Goal: Information Seeking & Learning: Learn about a topic

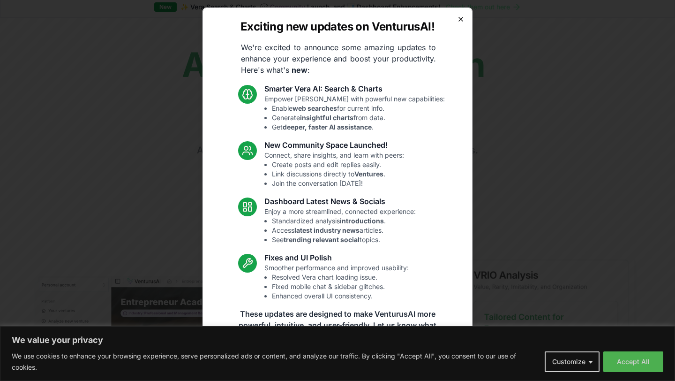
click at [460, 16] on icon "button" at bounding box center [461, 19] width 8 height 8
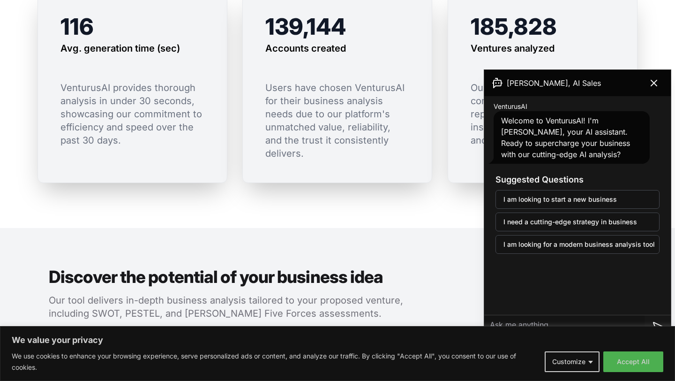
scroll to position [816, 0]
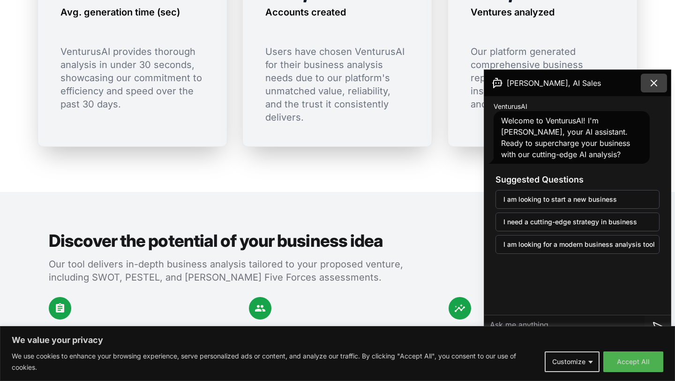
click at [646, 83] on button at bounding box center [654, 83] width 26 height 19
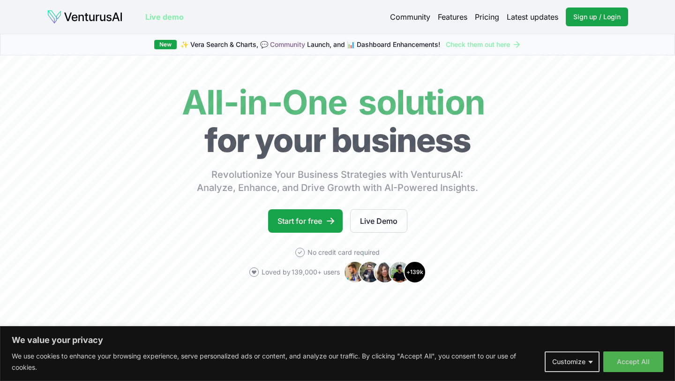
scroll to position [0, 0]
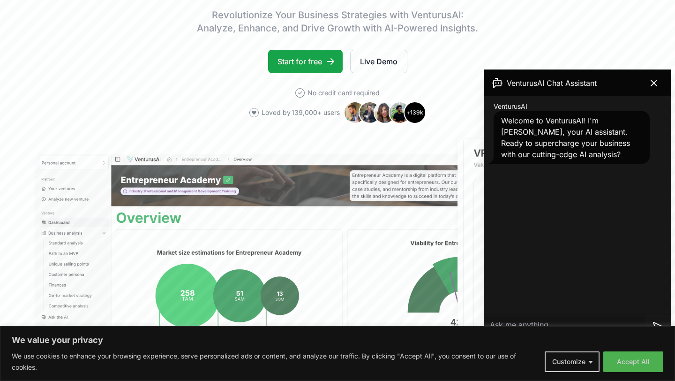
scroll to position [166, 0]
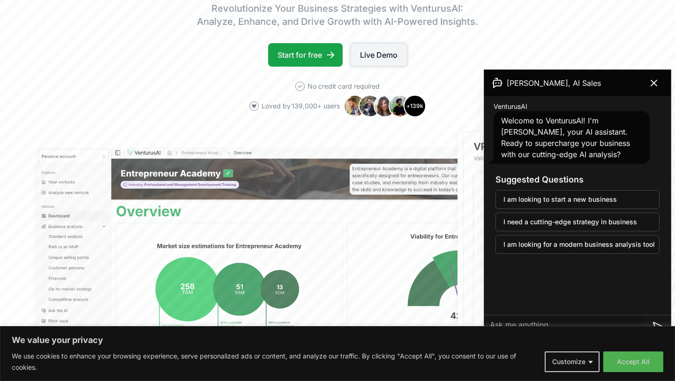
click at [374, 46] on link "Live Demo" at bounding box center [378, 54] width 57 height 23
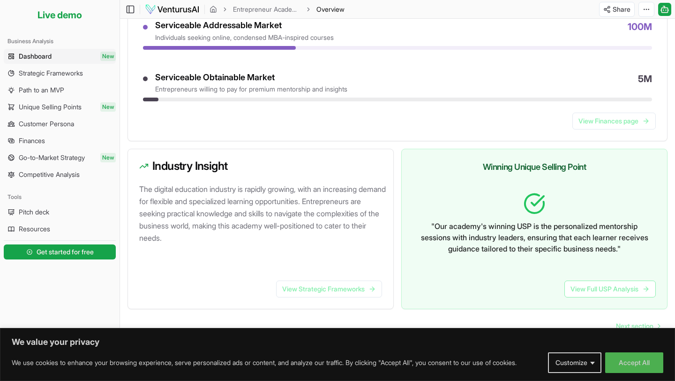
scroll to position [483, 0]
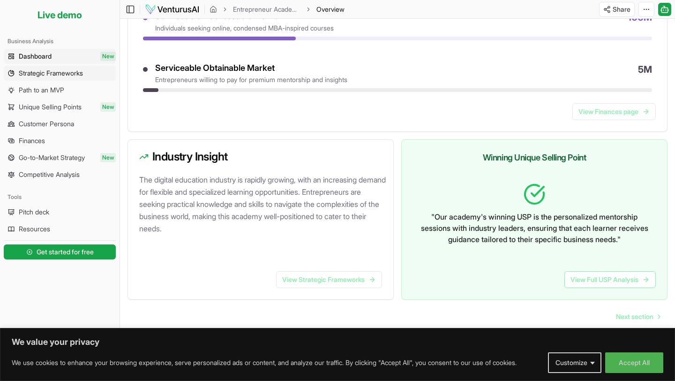
click at [88, 72] on link "Strategic Frameworks" at bounding box center [60, 73] width 112 height 15
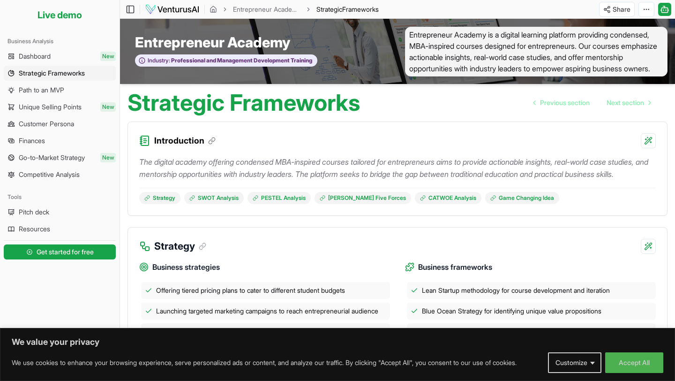
click at [83, 98] on ul "Dashboard New Strategic Frameworks Path to an MVP Unique Selling Points New Cus…" at bounding box center [60, 115] width 112 height 133
click at [81, 87] on link "Path to an MVP" at bounding box center [60, 90] width 112 height 15
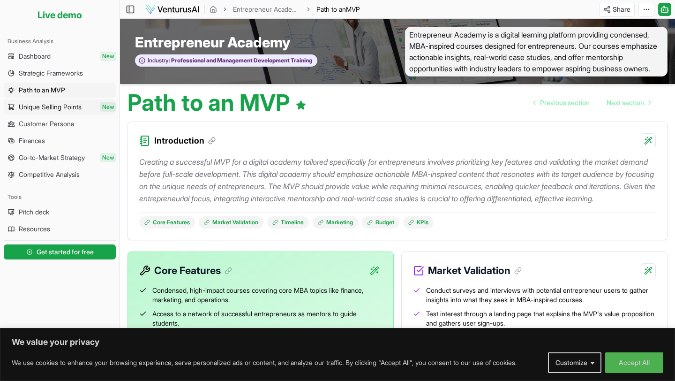
click at [80, 106] on span "Unique Selling Points" at bounding box center [50, 106] width 63 height 9
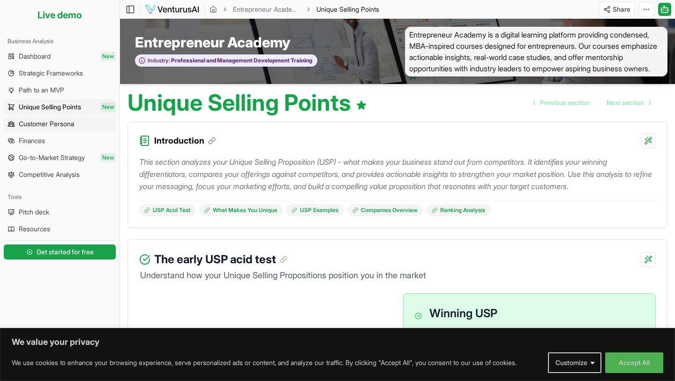
click at [74, 121] on span "Customer Persona" at bounding box center [46, 123] width 55 height 9
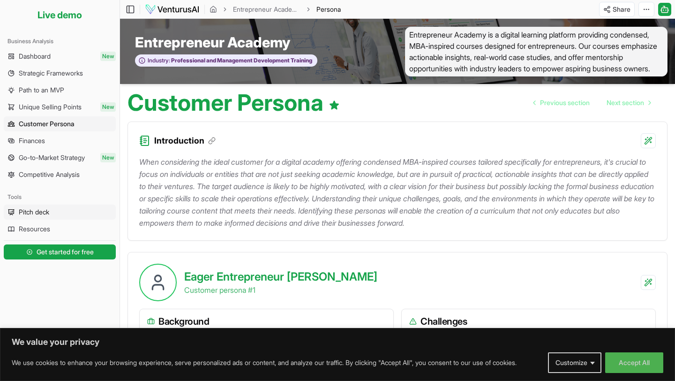
click at [88, 206] on link "Pitch deck" at bounding box center [60, 212] width 112 height 15
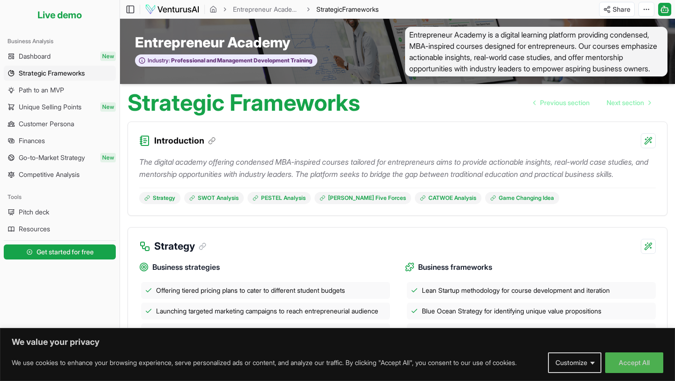
click at [55, 23] on li "Live demo" at bounding box center [60, 15] width 112 height 23
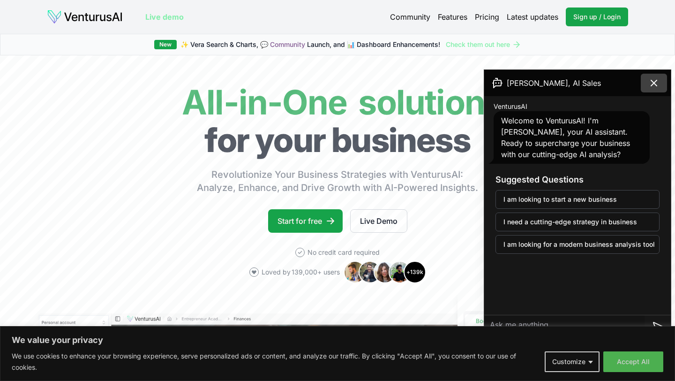
click at [652, 85] on icon at bounding box center [655, 83] width 6 height 6
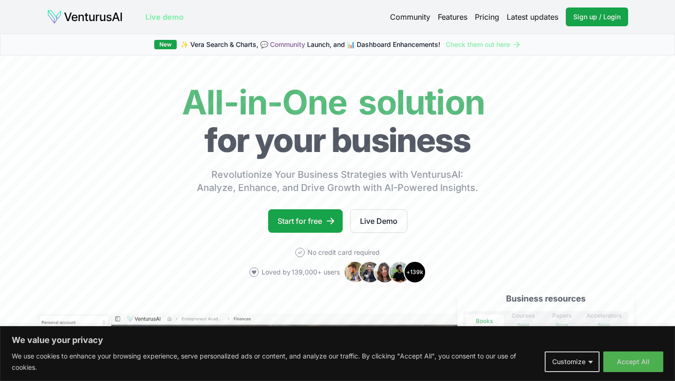
click at [482, 17] on link "Pricing" at bounding box center [487, 16] width 24 height 11
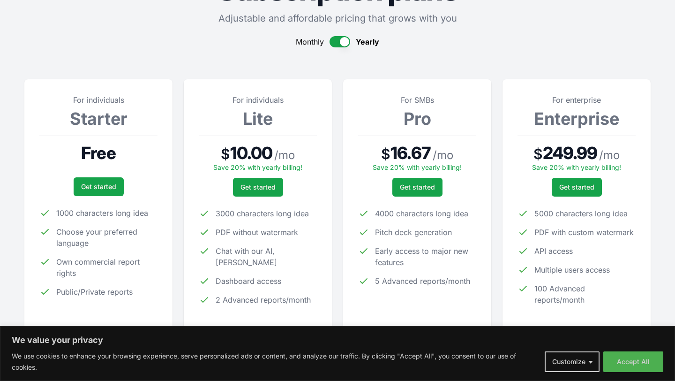
scroll to position [74, 0]
